Goal: Find specific page/section: Find specific page/section

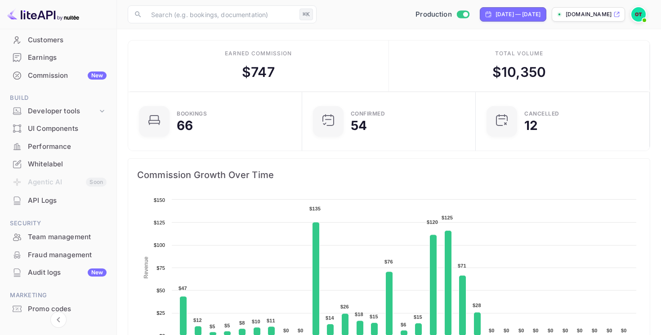
scroll to position [116, 0]
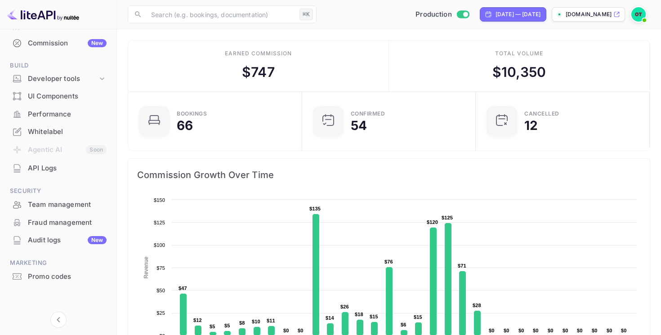
click at [57, 235] on div "Audit logs New" at bounding box center [67, 240] width 79 height 10
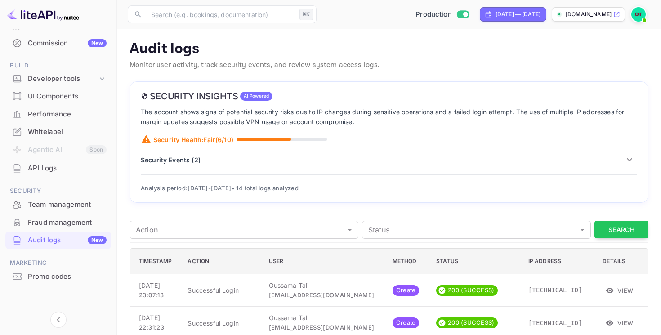
click at [189, 161] on p "Security Events ( 2 )" at bounding box center [171, 159] width 60 height 9
